Goal: Use online tool/utility: Utilize a website feature to perform a specific function

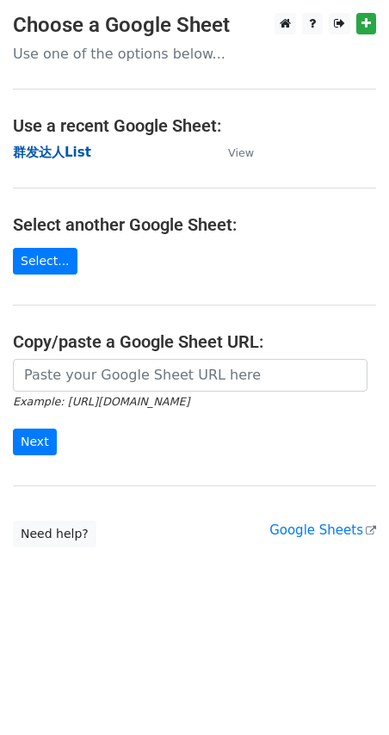
click at [87, 148] on td "群发达人List" at bounding box center [112, 153] width 198 height 20
click at [82, 152] on strong "群发达人List" at bounding box center [52, 152] width 78 height 15
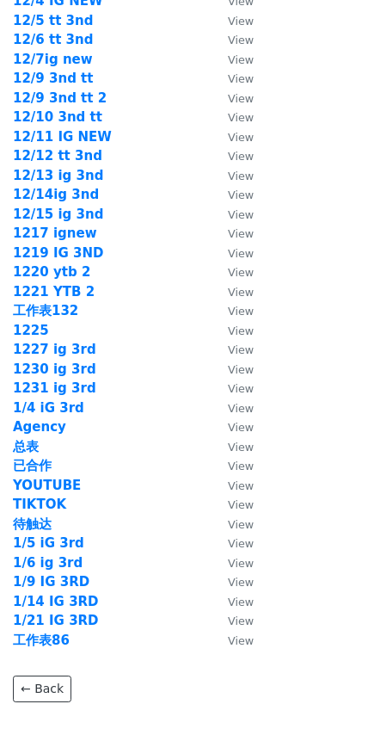
scroll to position [2343, 0]
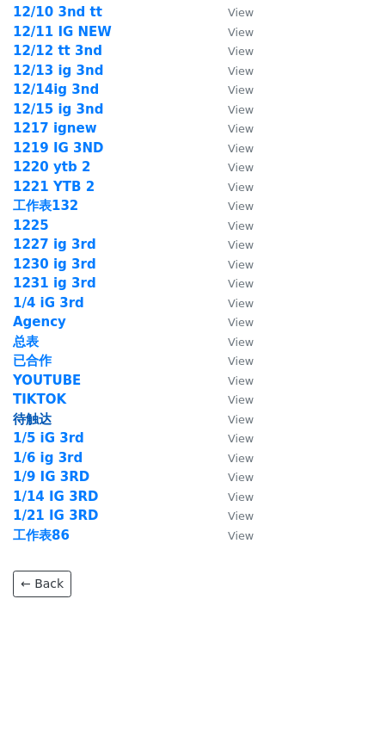
click at [40, 421] on strong "待触达" at bounding box center [32, 418] width 39 height 15
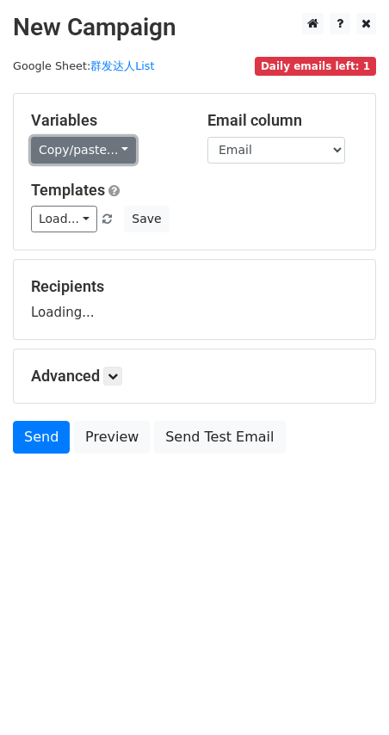
click at [72, 151] on link "Copy/paste..." at bounding box center [83, 150] width 105 height 27
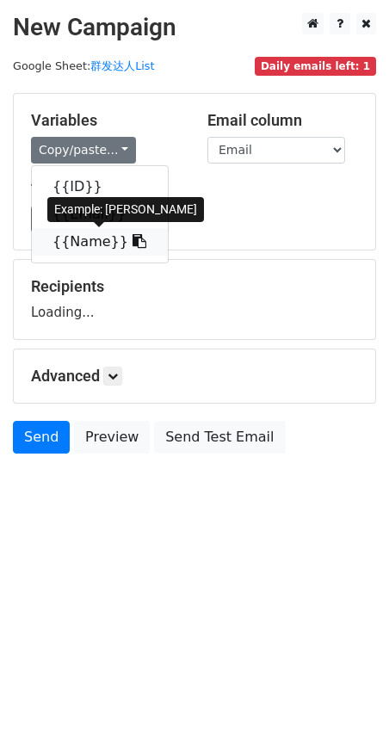
click at [90, 236] on link "{{Name}}" at bounding box center [100, 242] width 136 height 28
